Goal: Task Accomplishment & Management: Use online tool/utility

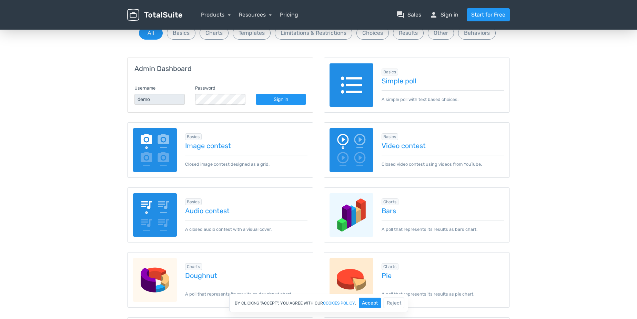
scroll to position [69, 0]
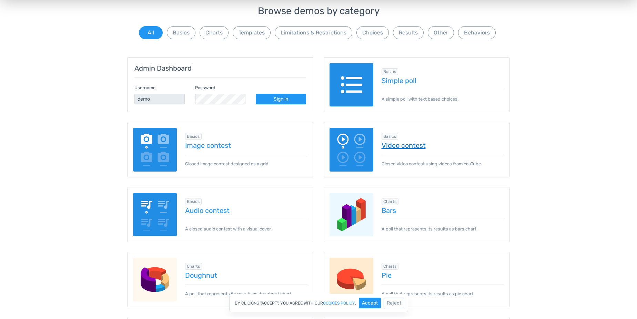
click at [399, 148] on link "Video contest" at bounding box center [443, 146] width 123 height 8
click at [215, 144] on link "Image contest" at bounding box center [246, 146] width 123 height 8
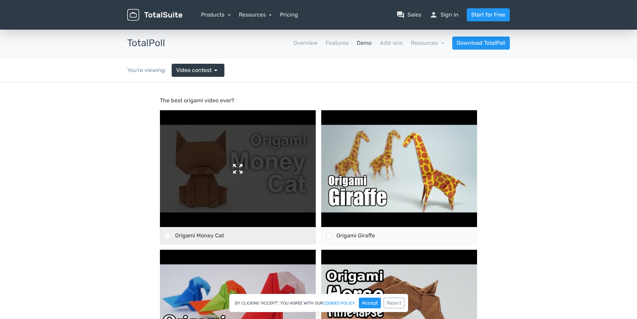
click at [239, 166] on img at bounding box center [238, 168] width 156 height 117
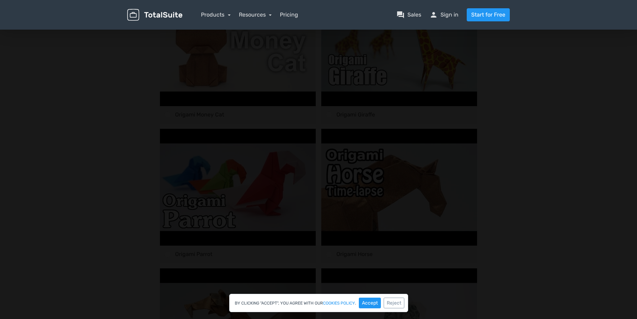
scroll to position [172, 0]
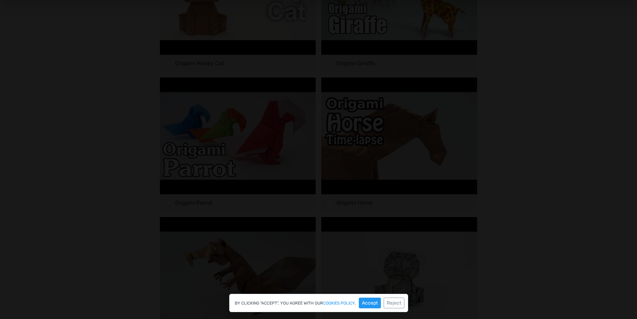
click at [600, 73] on div at bounding box center [318, 161] width 637 height 502
click at [390, 306] on button "Reject" at bounding box center [394, 303] width 21 height 11
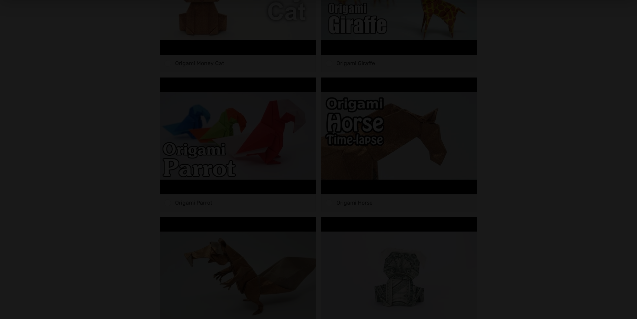
click at [601, 182] on div at bounding box center [318, 161] width 637 height 502
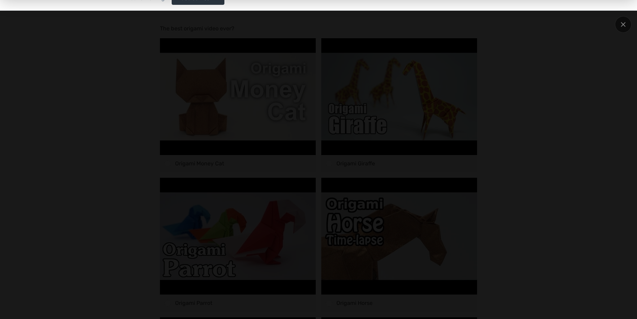
scroll to position [69, 0]
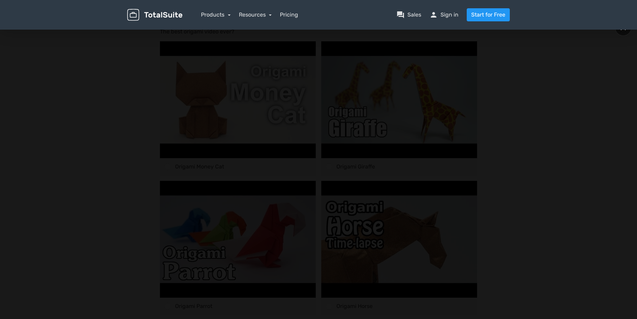
click at [623, 32] on div at bounding box center [623, 27] width 17 height 17
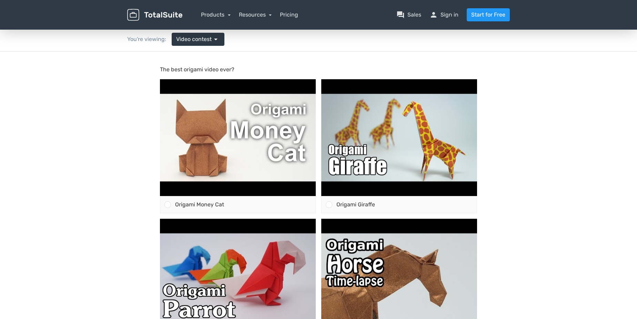
scroll to position [0, 0]
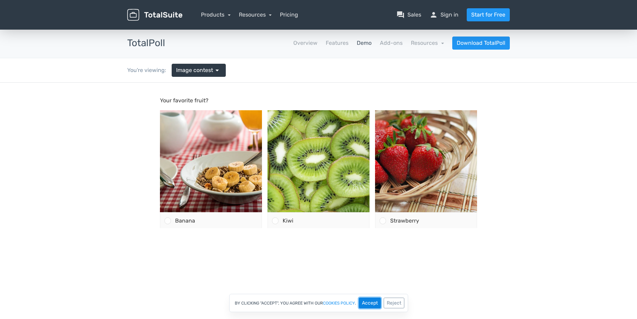
click at [373, 301] on button "Accept" at bounding box center [370, 303] width 22 height 11
click at [203, 70] on span "Image contest" at bounding box center [194, 70] width 37 height 8
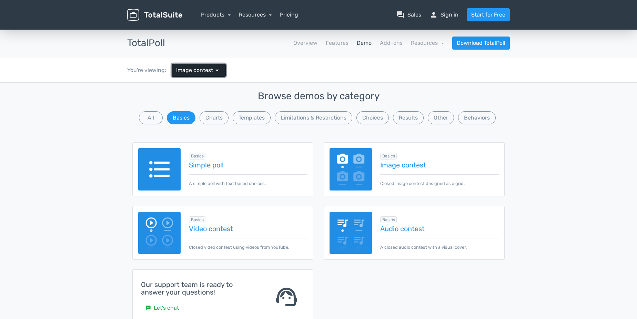
click at [203, 70] on span "Image contest" at bounding box center [194, 70] width 37 height 8
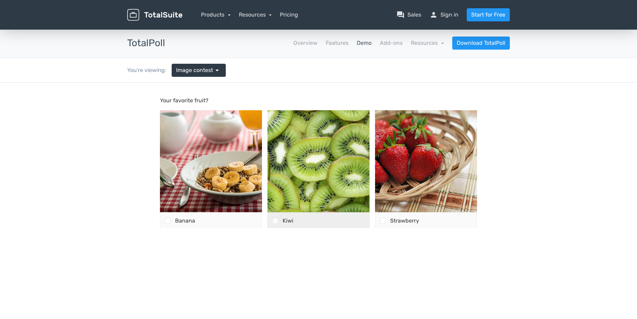
click at [275, 223] on div at bounding box center [275, 221] width 7 height 7
click at [275, 221] on input "Kiwi" at bounding box center [275, 221] width 0 height 0
